Goal: Entertainment & Leisure: Consume media (video, audio)

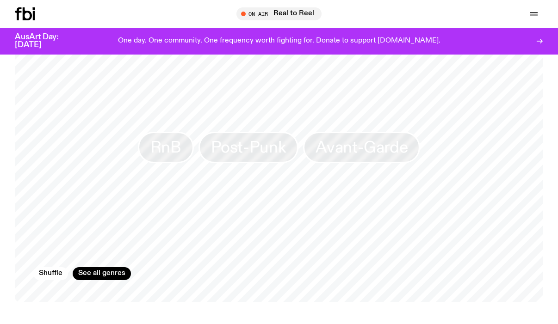
scroll to position [703, 0]
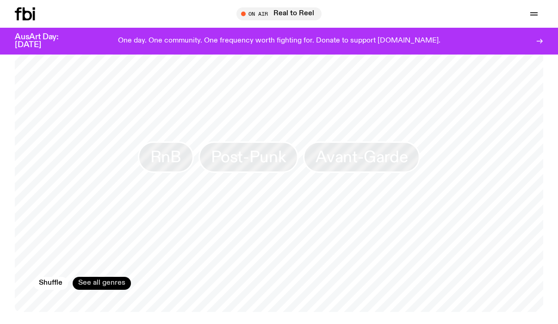
click at [101, 277] on link "See all genres" at bounding box center [102, 283] width 58 height 13
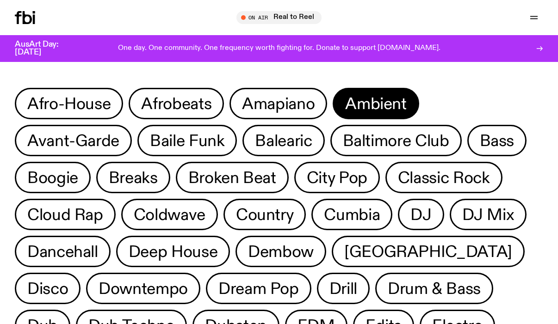
click at [363, 107] on span "Ambient" at bounding box center [375, 104] width 61 height 18
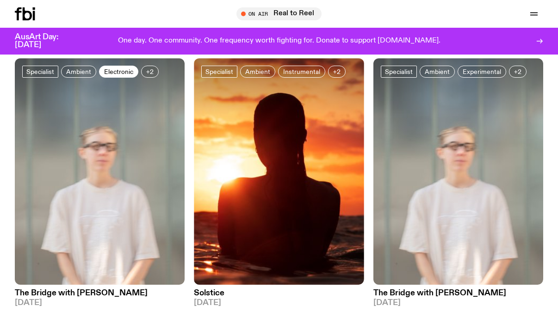
scroll to position [83, 0]
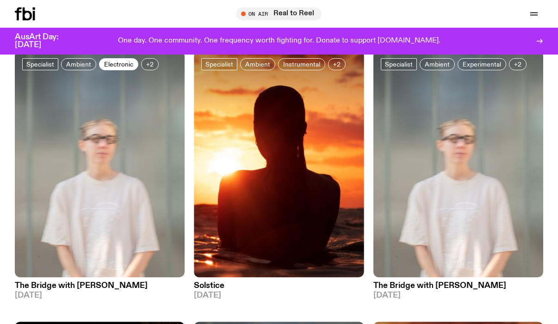
click at [115, 153] on img at bounding box center [100, 164] width 170 height 227
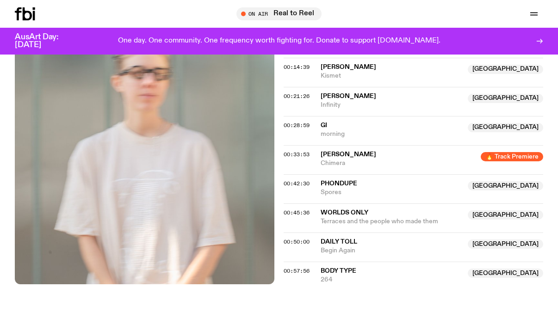
scroll to position [372, 0]
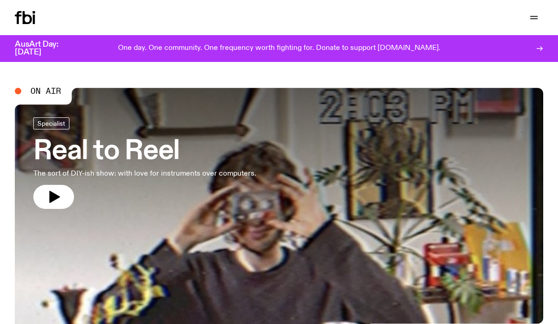
click at [510, 14] on div "Support Us" at bounding box center [413, 17] width 260 height 13
click at [546, 16] on div "Schedule Explore Read Volunteer Newsletter Support Us" at bounding box center [279, 17] width 558 height 35
click at [541, 16] on button "button" at bounding box center [533, 17] width 19 height 13
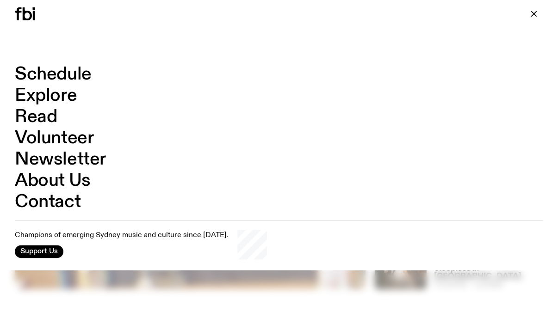
scroll to position [106, 0]
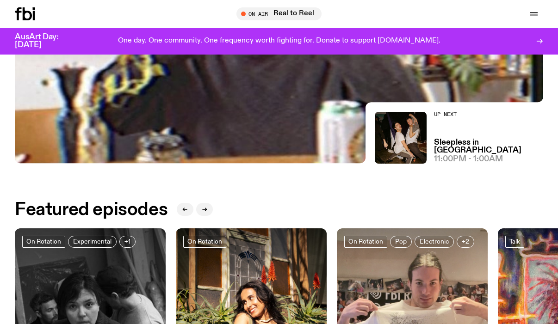
scroll to position [298, 0]
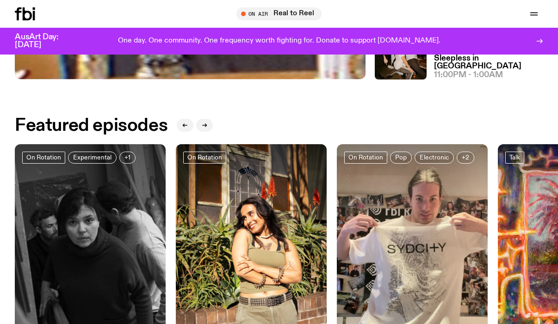
click at [462, 7] on div "On Air Real to Reel Tune in live Support Us" at bounding box center [434, 13] width 218 height 13
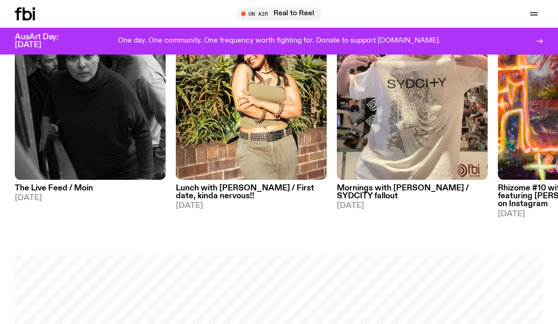
scroll to position [302, 0]
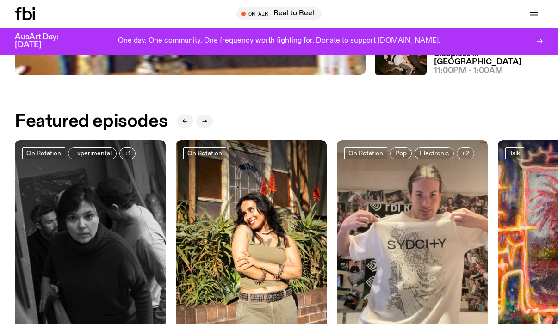
click at [112, 121] on h2 "Featured episodes" at bounding box center [91, 121] width 153 height 17
click at [114, 207] on img at bounding box center [90, 240] width 151 height 201
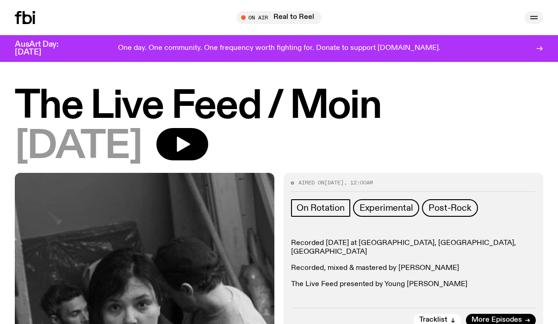
click at [538, 12] on icon "button" at bounding box center [533, 17] width 11 height 11
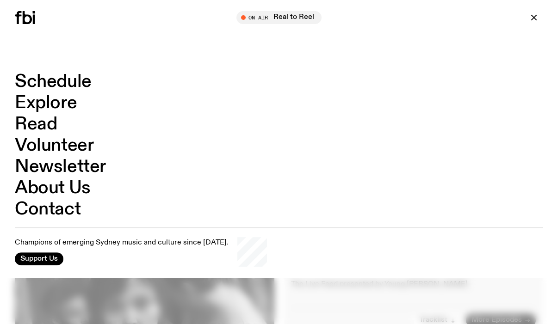
click at [53, 44] on div "Schedule Explore Read Volunteer Newsletter About Us Contact Champions of emergi…" at bounding box center [279, 139] width 558 height 278
click at [80, 16] on div "Schedule Explore Read Volunteer Newsletter" at bounding box center [124, 17] width 218 height 13
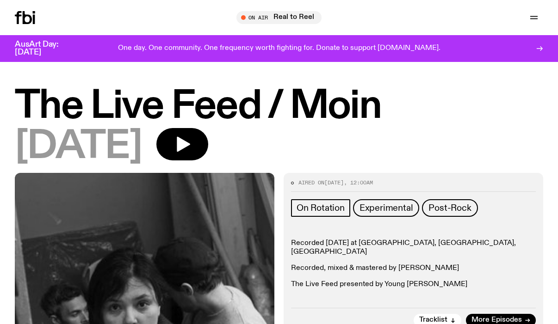
click at [341, 24] on div "Schedule Explore Read Volunteer Newsletter On Air Real to Reel Tune in live On …" at bounding box center [279, 17] width 558 height 35
click at [357, 15] on div "On Air Real to Reel Tune in live Support Us" at bounding box center [434, 17] width 218 height 13
click at [479, 12] on div "On Air Real to Reel Tune in live Support Us" at bounding box center [434, 17] width 218 height 13
click at [542, 49] on icon at bounding box center [541, 49] width 2 height 4
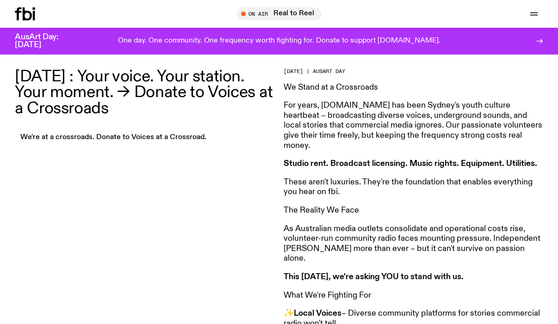
scroll to position [313, 0]
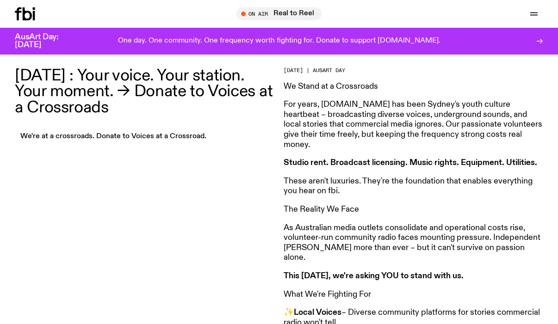
drag, startPoint x: 528, startPoint y: 14, endPoint x: 455, endPoint y: 104, distance: 116.0
click at [456, 104] on div "Schedule Explore Read Volunteer Newsletter About Us Contact Champions of emergi…" at bounding box center [279, 301] width 558 height 1229
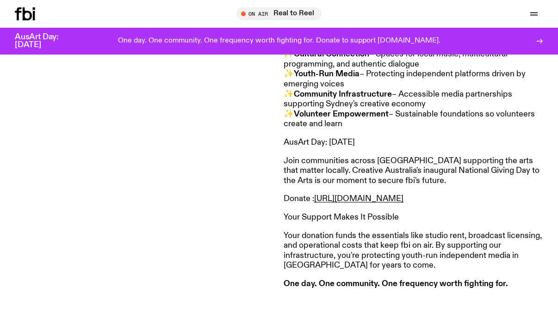
scroll to position [592, 0]
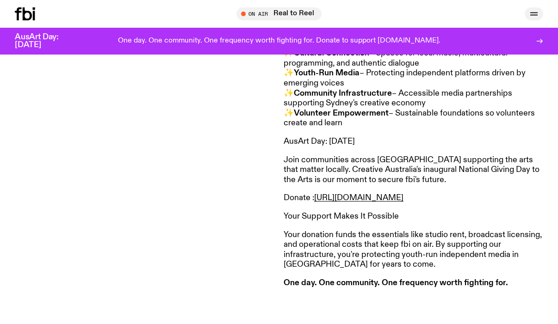
click at [532, 10] on icon "button" at bounding box center [533, 13] width 11 height 11
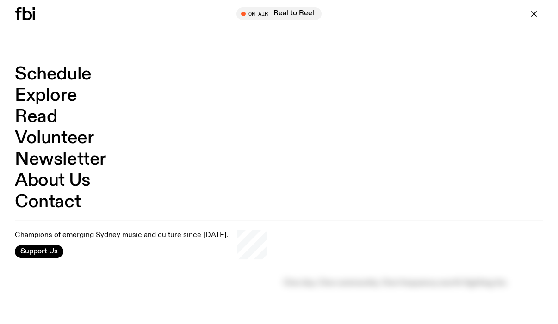
scroll to position [589, 0]
click at [25, 49] on div "Schedule Explore Read Volunteer Newsletter About Us Contact Champions of emergi…" at bounding box center [279, 135] width 558 height 271
click at [43, 96] on link "Explore" at bounding box center [46, 96] width 62 height 18
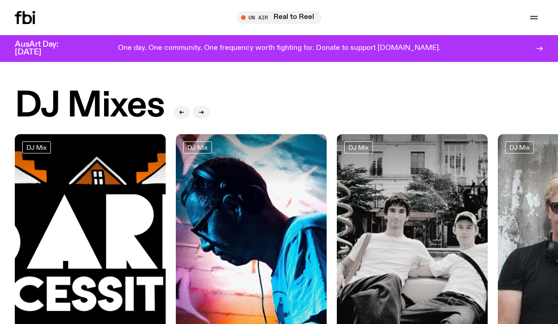
click at [27, 15] on icon at bounding box center [27, 17] width 9 height 13
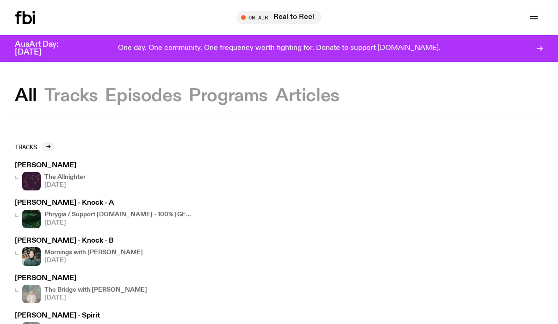
click at [142, 19] on div "Schedule Explore Read Volunteer Newsletter" at bounding box center [124, 17] width 218 height 13
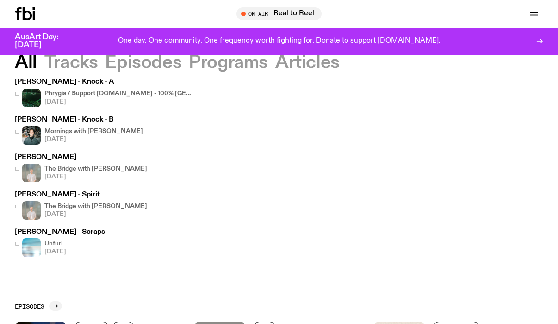
scroll to position [25, 0]
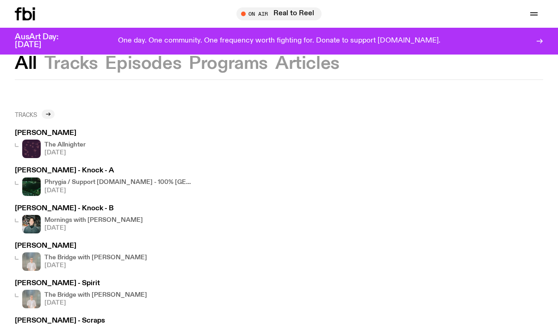
click at [48, 114] on icon at bounding box center [48, 114] width 4 height 0
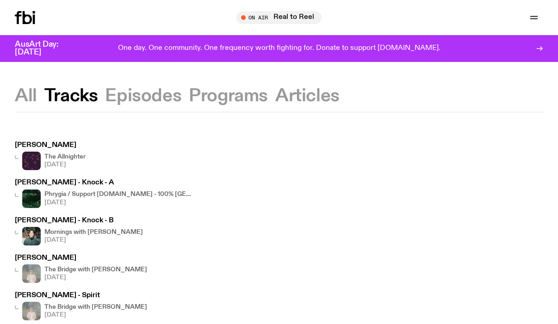
click at [50, 62] on div "AusArt Day: [DATE] One day. One community. One frequency worth fighting for. Do…" at bounding box center [279, 48] width 528 height 27
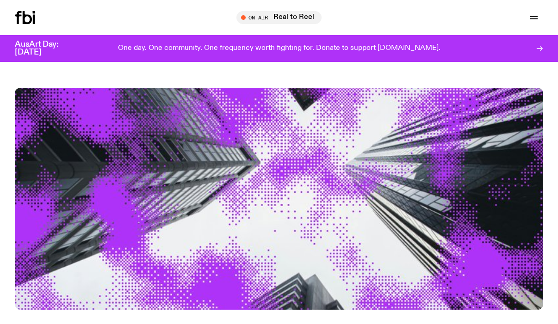
drag, startPoint x: 45, startPoint y: 19, endPoint x: 113, endPoint y: 16, distance: 67.6
click at [130, 16] on div "Schedule Explore Read Volunteer Newsletter" at bounding box center [124, 17] width 218 height 13
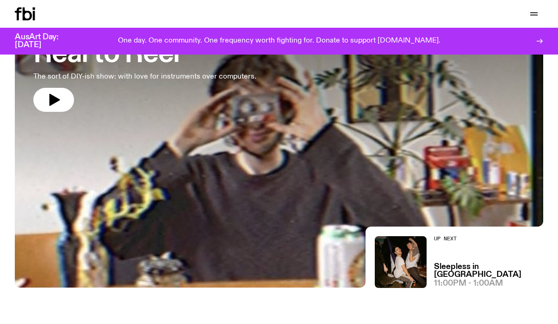
scroll to position [84, 0]
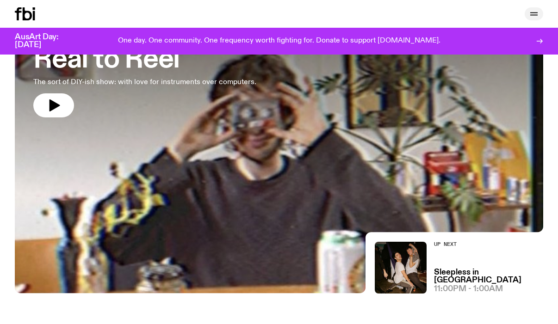
click at [526, 12] on button "button" at bounding box center [533, 13] width 19 height 13
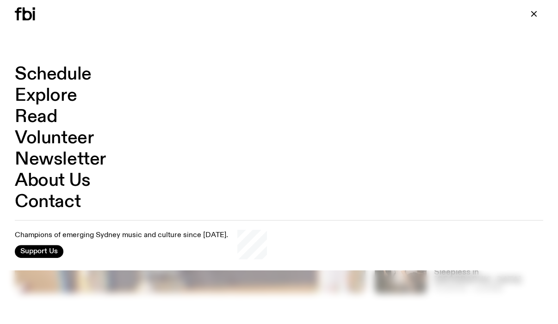
click at [57, 94] on link "Explore" at bounding box center [46, 96] width 62 height 18
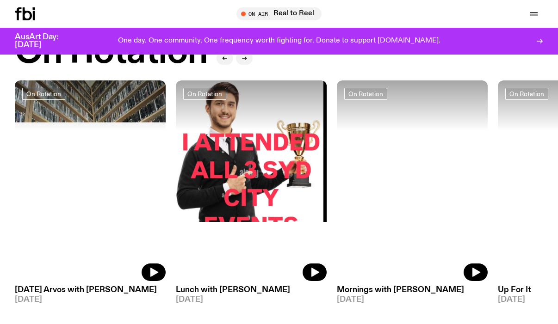
scroll to position [356, 0]
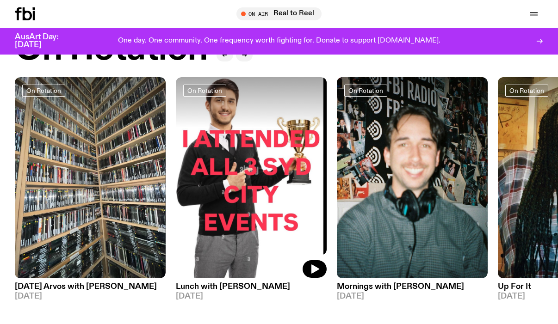
click at [247, 140] on img at bounding box center [251, 177] width 151 height 201
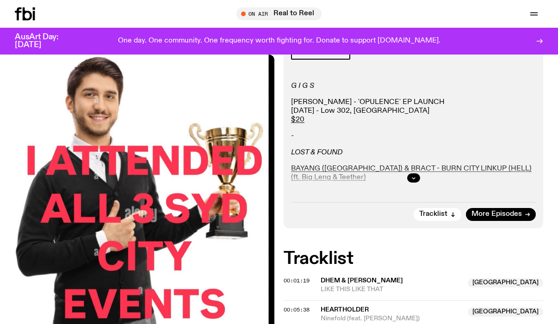
scroll to position [205, 0]
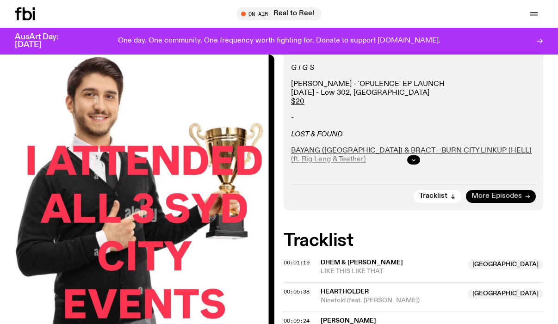
click at [479, 193] on span "More Episodes" at bounding box center [496, 196] width 50 height 7
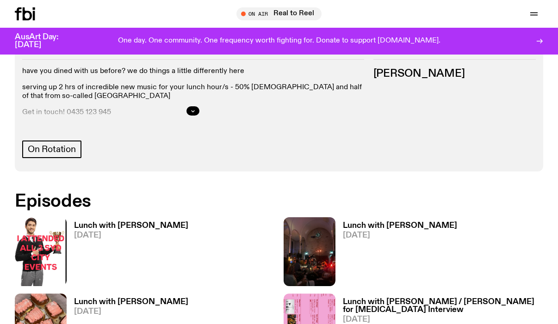
scroll to position [447, 0]
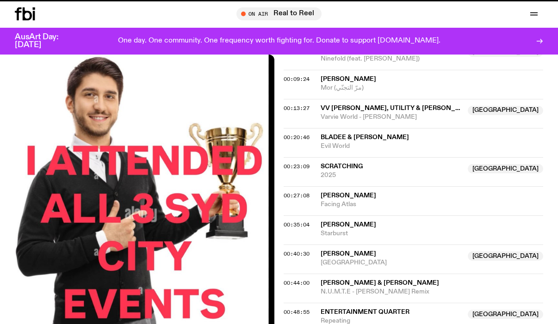
scroll to position [205, 0]
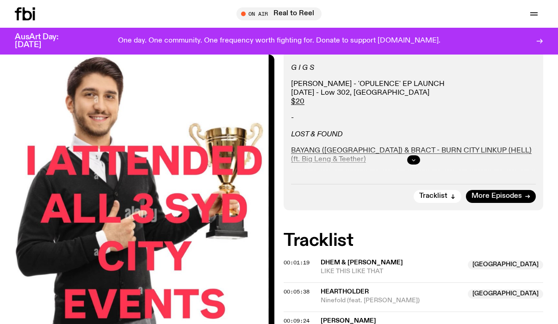
click at [413, 157] on icon "button" at bounding box center [414, 160] width 6 height 6
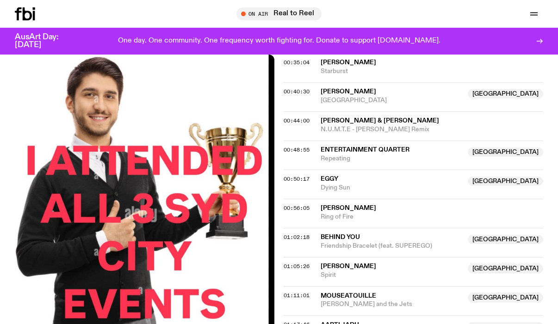
scroll to position [831, 0]
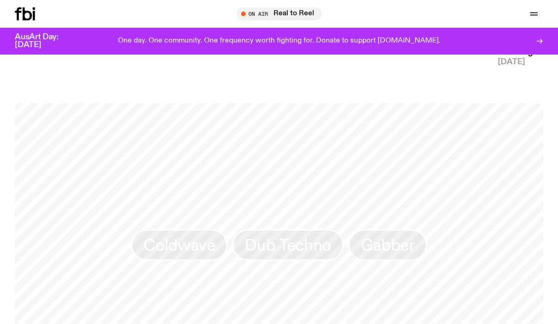
scroll to position [1295, 0]
